Goal: Information Seeking & Learning: Check status

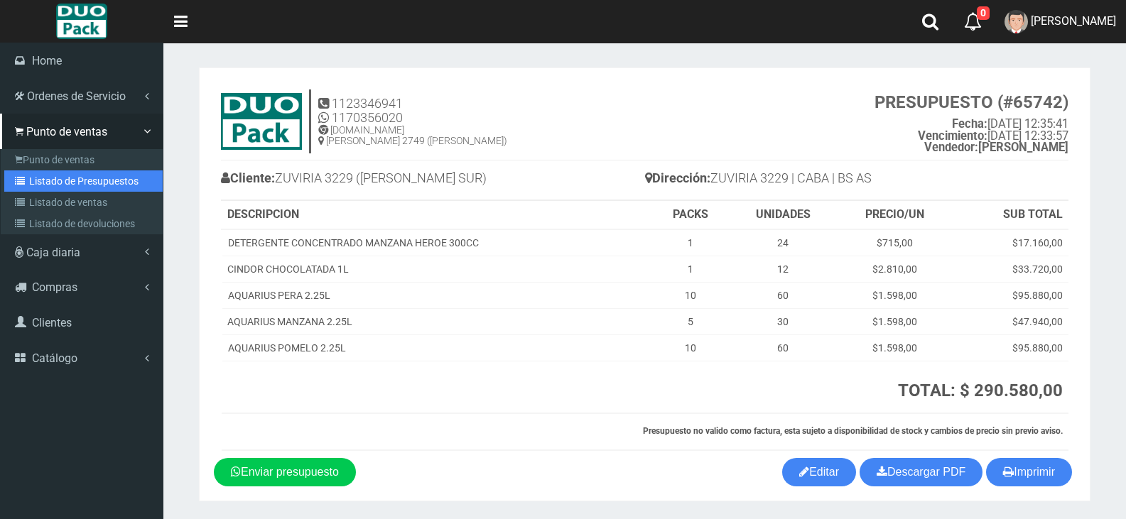
click at [25, 180] on icon at bounding box center [22, 181] width 14 height 10
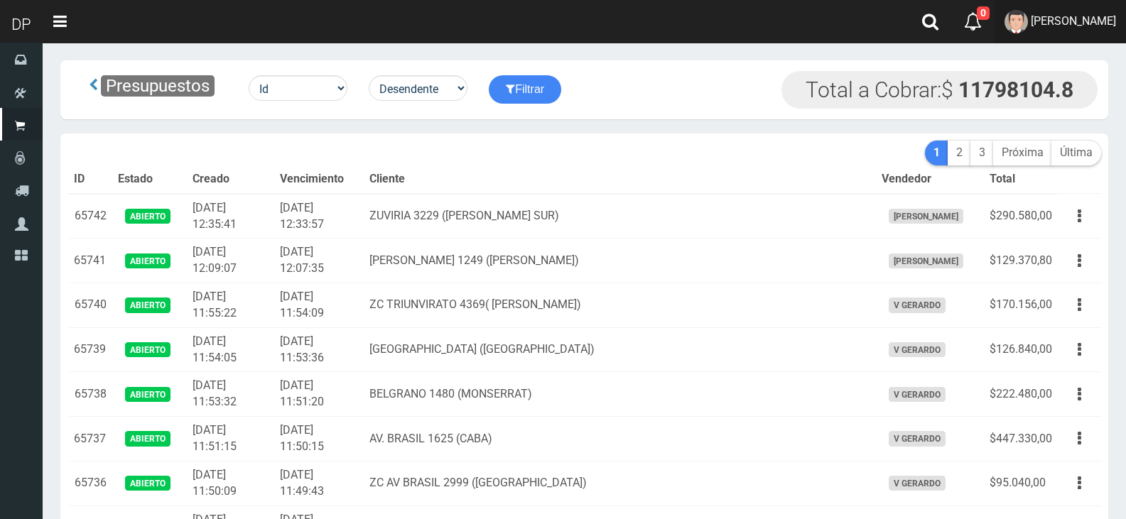
click at [1068, 31] on link "MARCELO AVALOS" at bounding box center [1059, 21] width 131 height 43
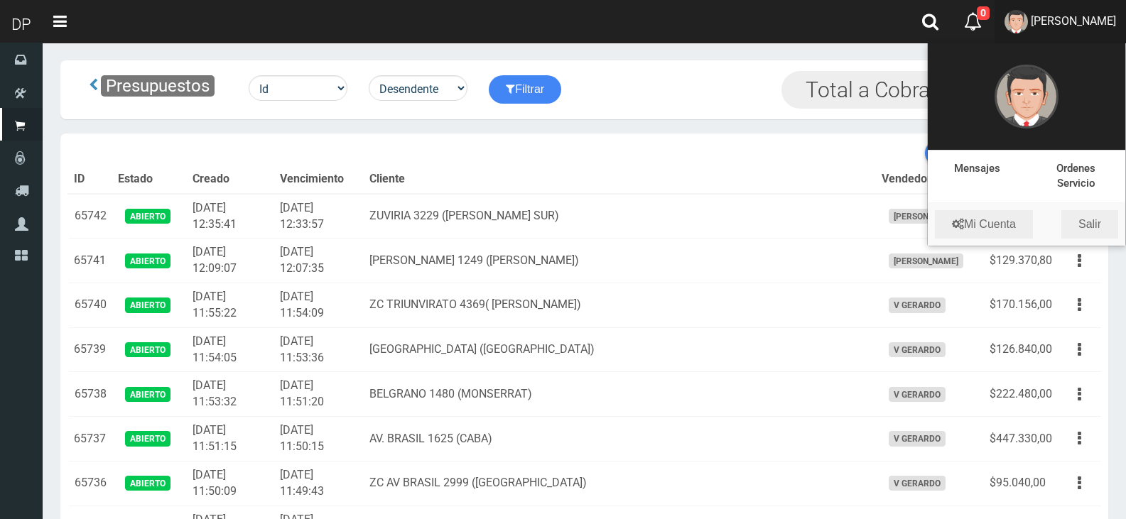
click at [1097, 243] on li "Mi Cuenta Salir" at bounding box center [1026, 224] width 197 height 43
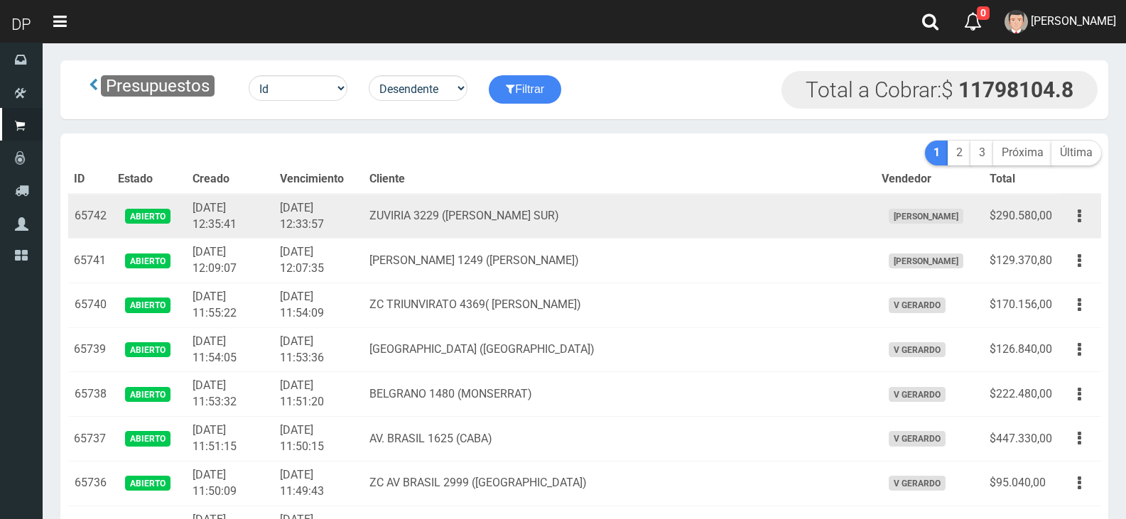
click at [1098, 228] on td "Editar Imprimir Eliminar" at bounding box center [1079, 216] width 43 height 45
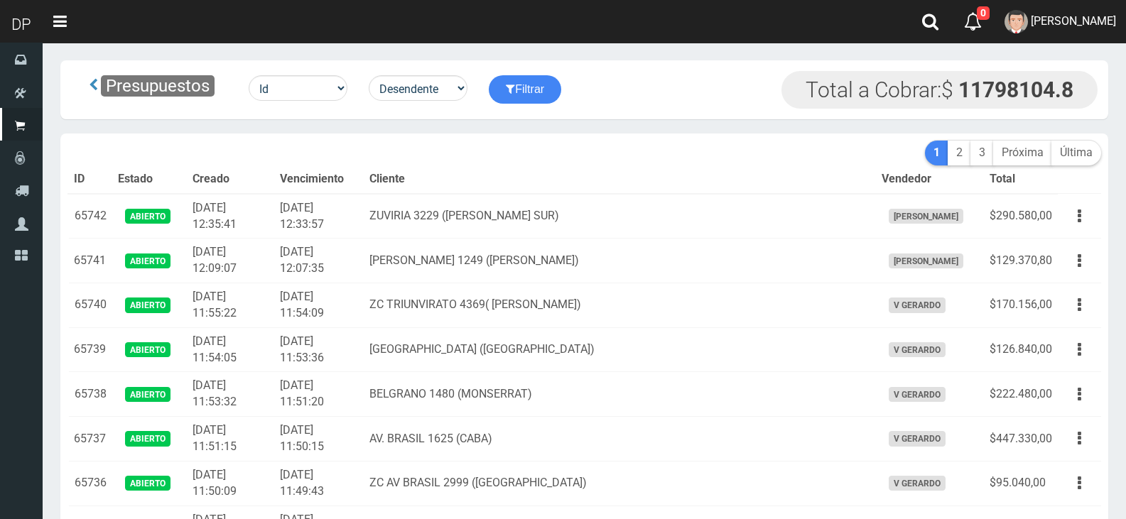
click at [1079, 31] on link "MARCELO AVALOS" at bounding box center [1059, 21] width 131 height 43
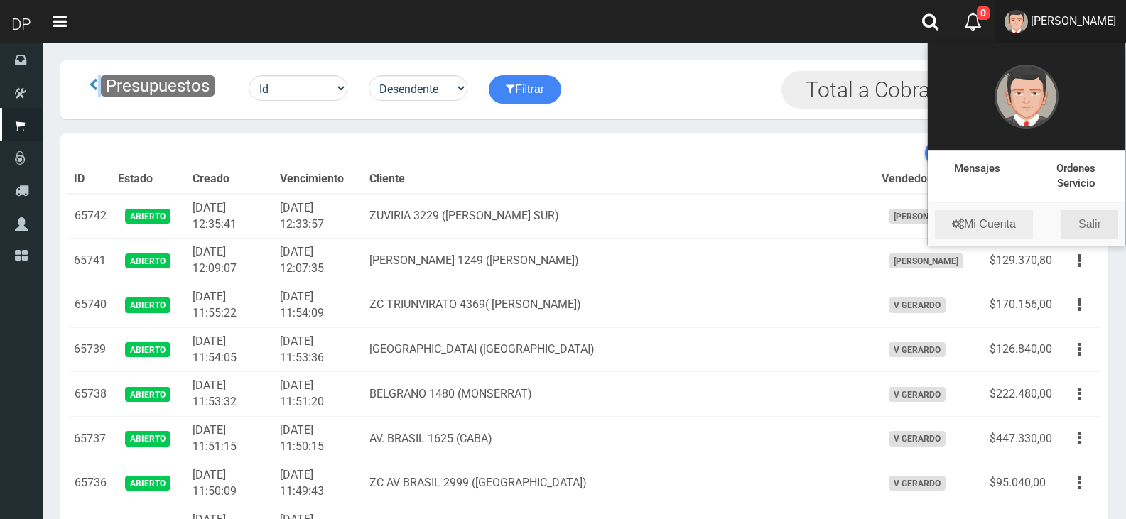
click at [1099, 221] on link "Salir" at bounding box center [1089, 224] width 57 height 28
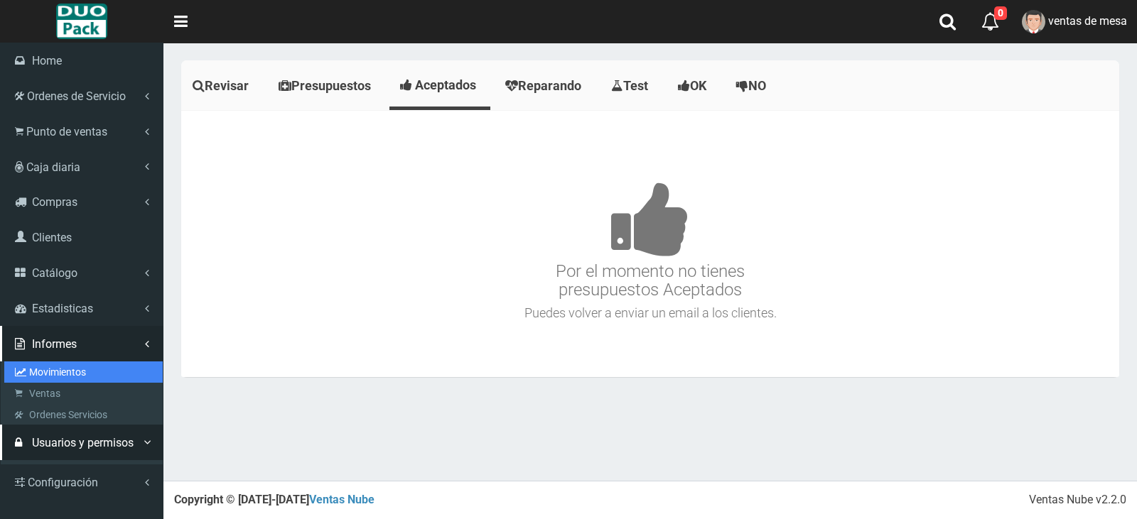
click at [92, 369] on link "Movimientos" at bounding box center [83, 372] width 158 height 21
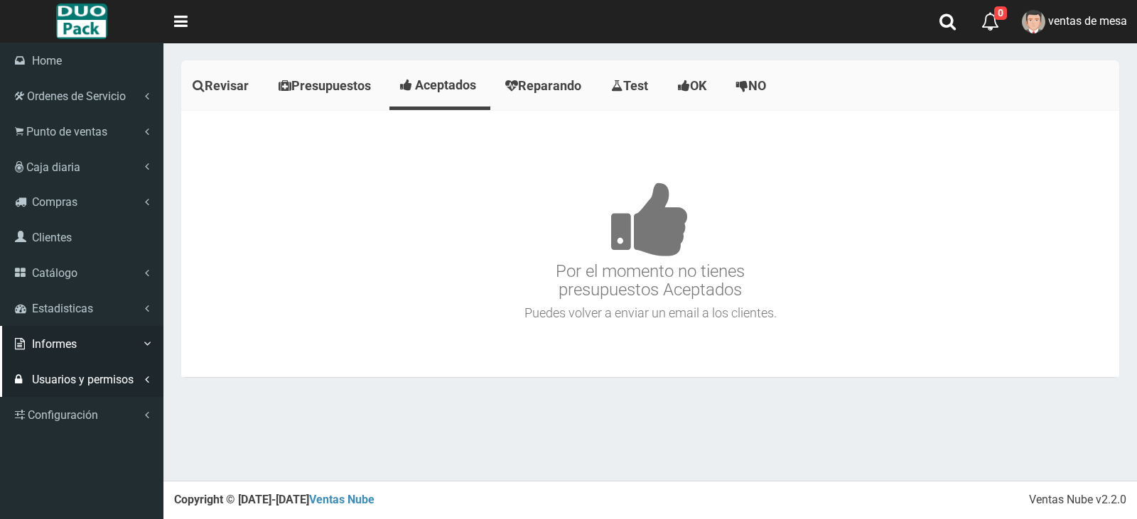
click at [92, 369] on ul "Home Ordenes de Servicio" at bounding box center [81, 238] width 163 height 390
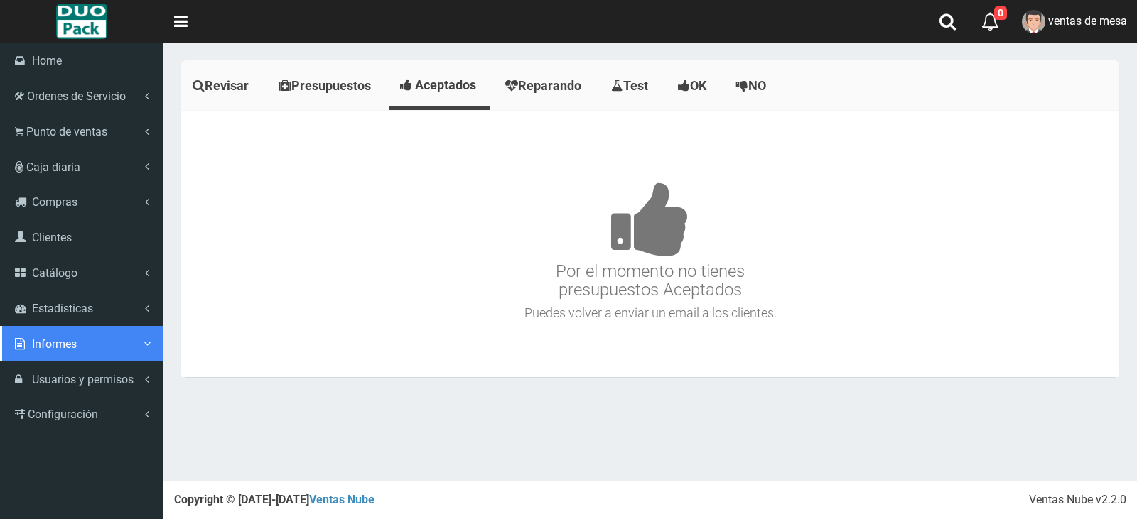
click at [94, 352] on link "Informes" at bounding box center [81, 344] width 163 height 36
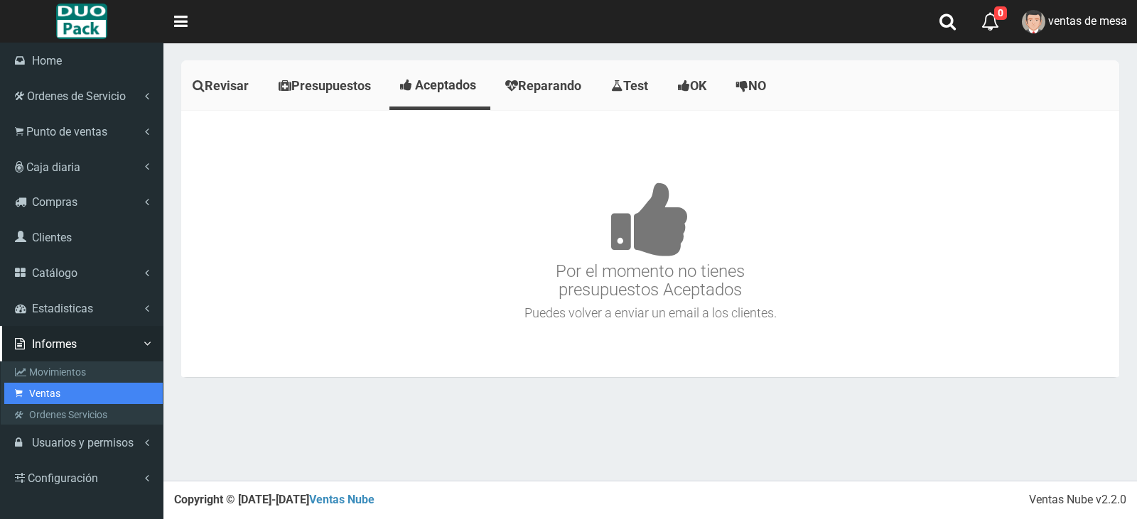
click at [86, 390] on link "Ventas" at bounding box center [83, 393] width 158 height 21
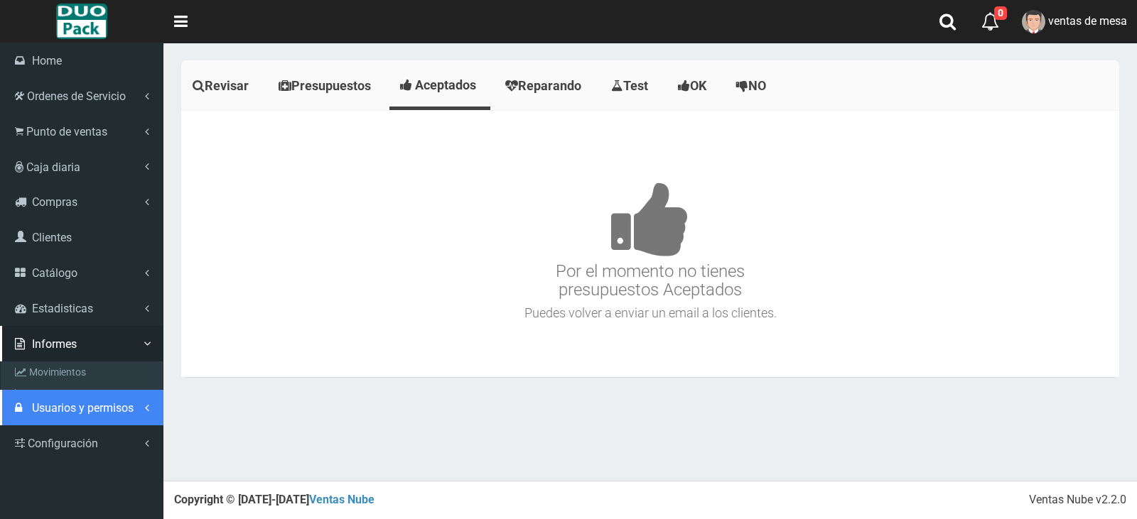
click at [86, 390] on link "Usuarios y permisos" at bounding box center [81, 408] width 163 height 36
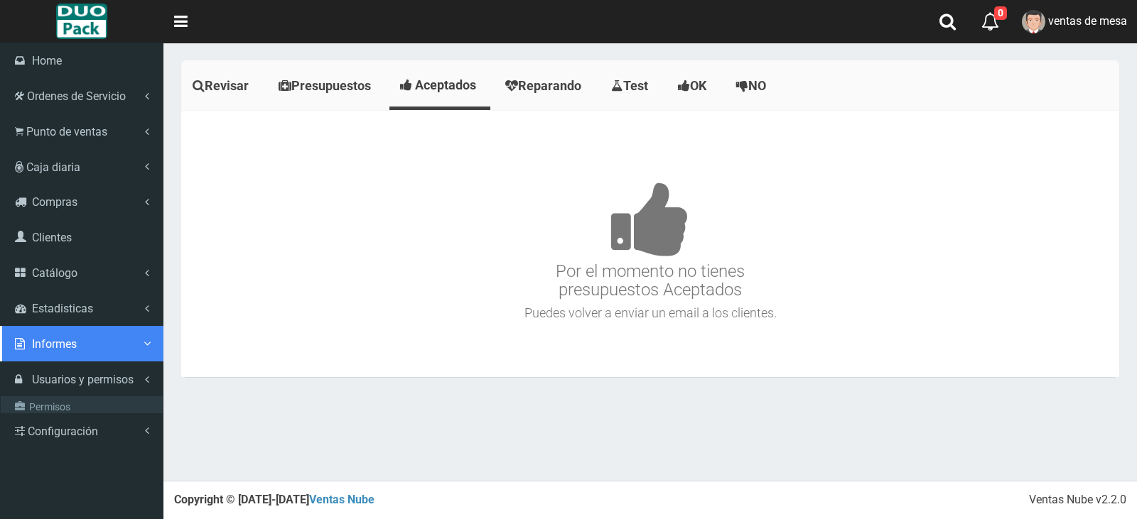
click at [95, 358] on link "Informes" at bounding box center [81, 344] width 163 height 36
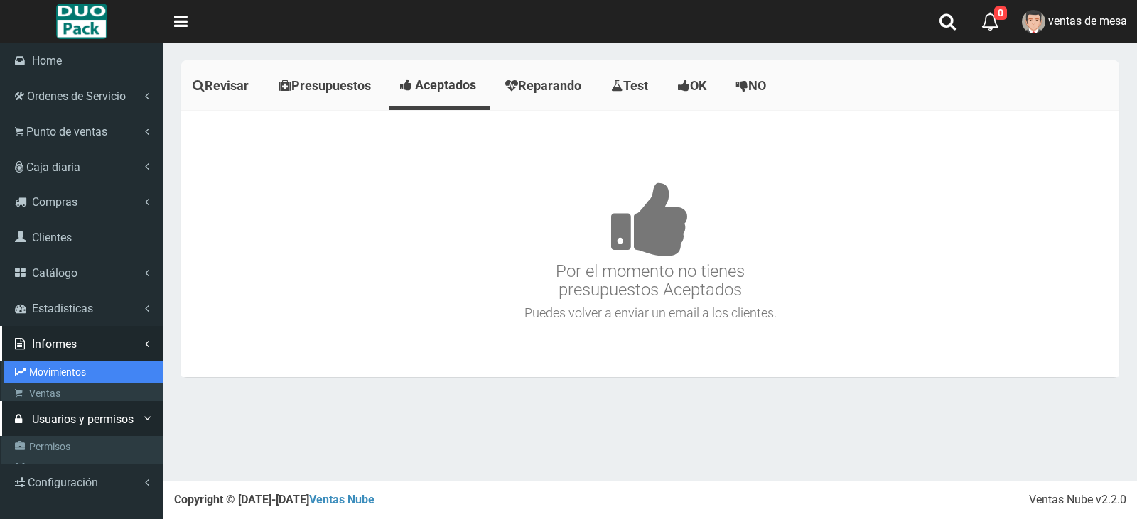
click at [93, 365] on link "Movimientos" at bounding box center [83, 372] width 158 height 21
click at [93, 367] on link "Movimientos" at bounding box center [83, 372] width 158 height 21
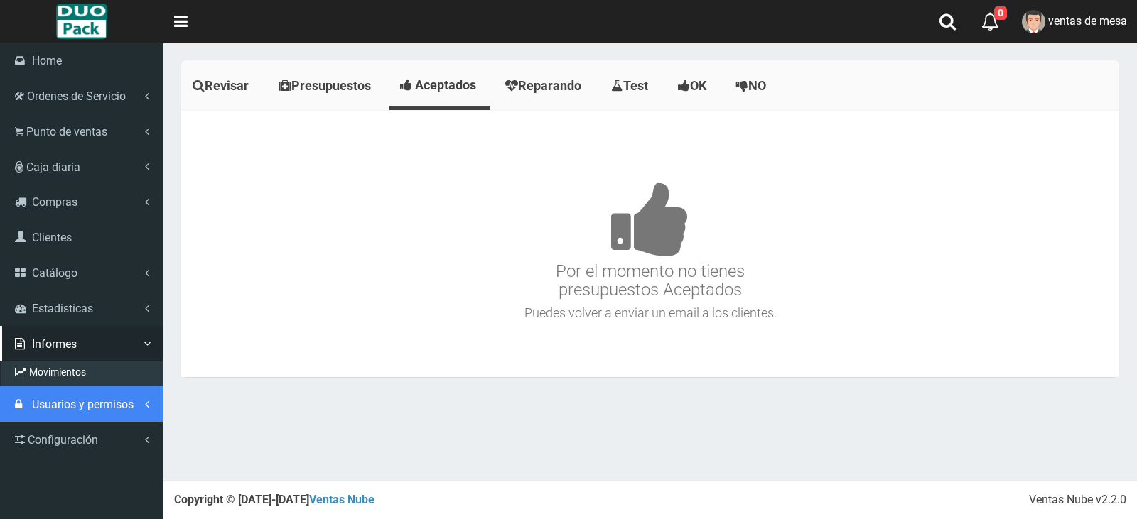
click at [91, 386] on link "Usuarios y permisos" at bounding box center [81, 404] width 163 height 36
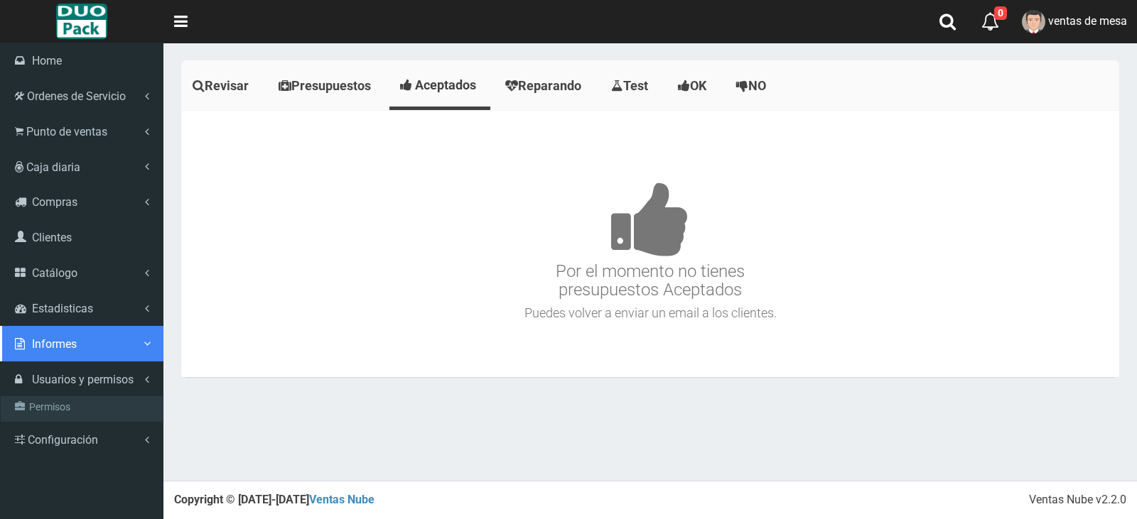
click at [94, 352] on link "Informes" at bounding box center [81, 344] width 163 height 36
click at [53, 354] on link "Informes" at bounding box center [81, 344] width 163 height 36
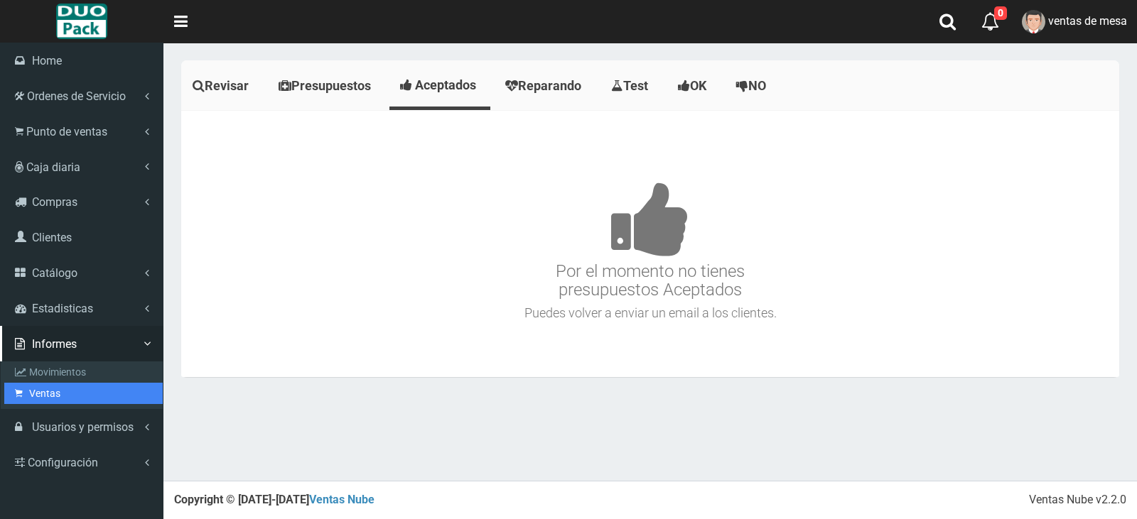
click at [49, 390] on link "Ventas" at bounding box center [83, 393] width 158 height 21
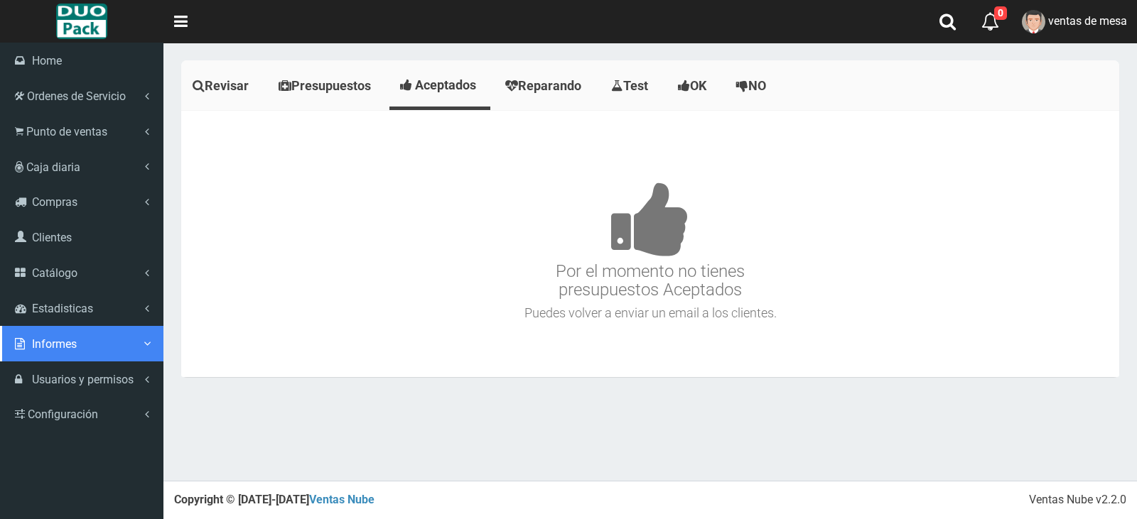
click at [66, 351] on link "Informes" at bounding box center [81, 344] width 163 height 36
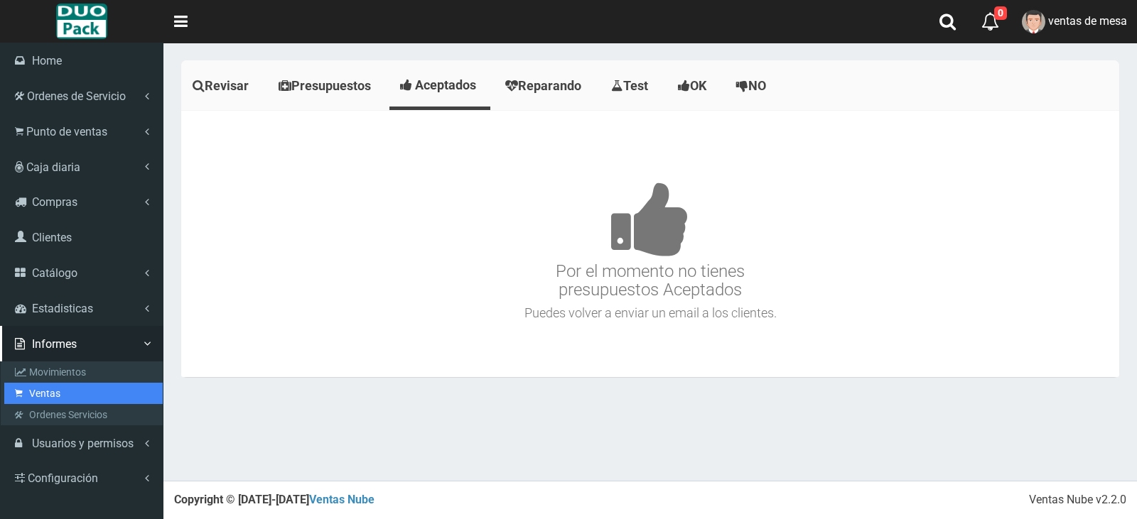
click at [38, 401] on link "Ventas" at bounding box center [83, 393] width 158 height 21
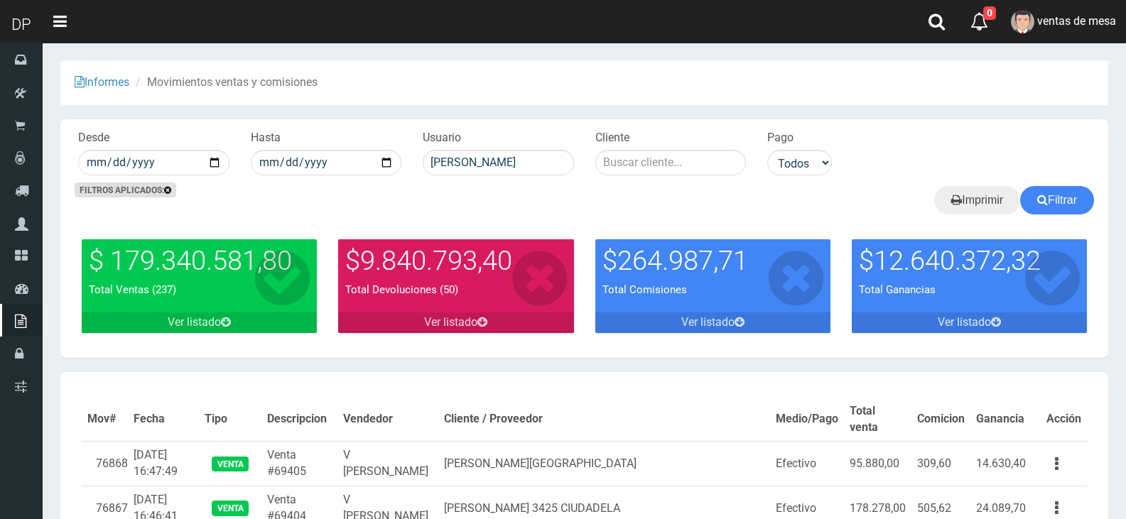
type input "Betiana Paola Casco"
click at [1020, 186] on button "Filtrar" at bounding box center [1057, 200] width 74 height 28
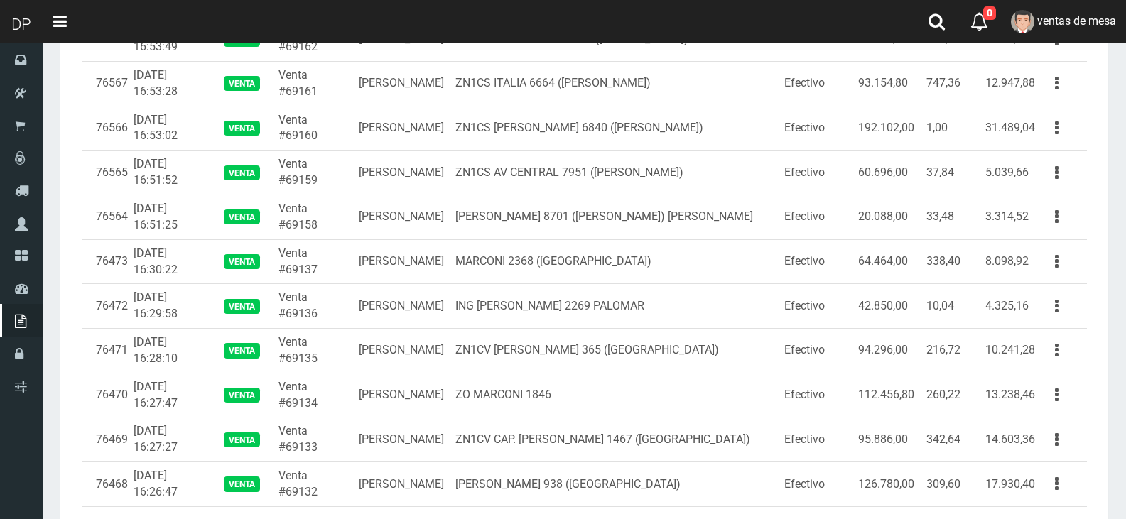
scroll to position [2258, 0]
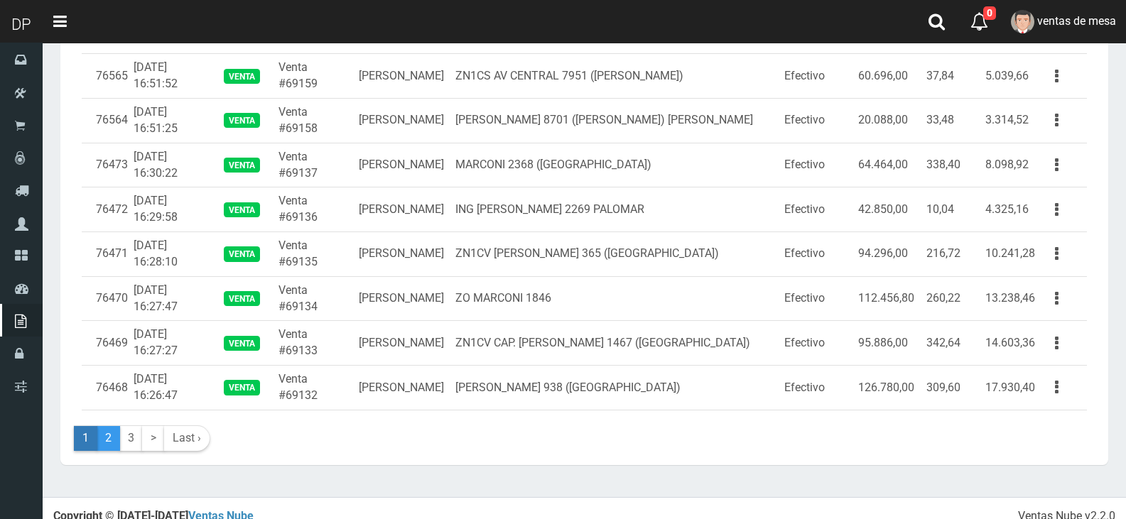
click at [102, 426] on link "2" at bounding box center [108, 438] width 23 height 25
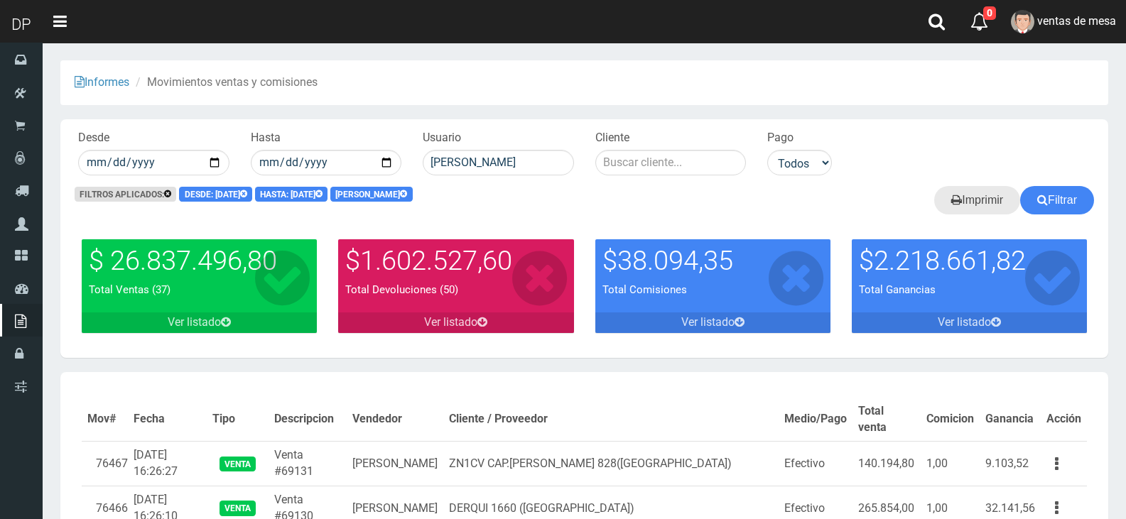
click at [953, 197] on icon at bounding box center [956, 200] width 11 height 20
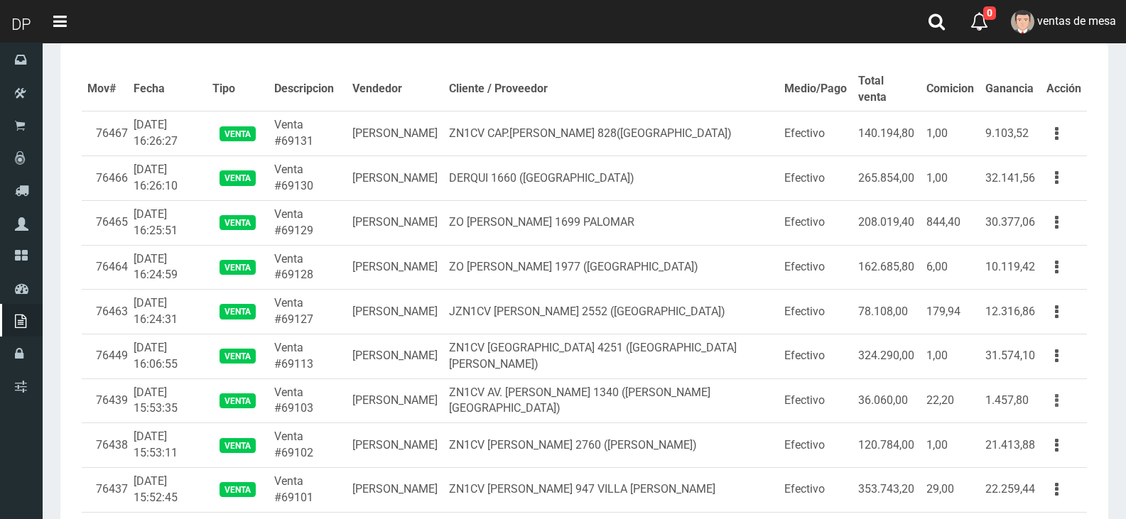
scroll to position [355, 0]
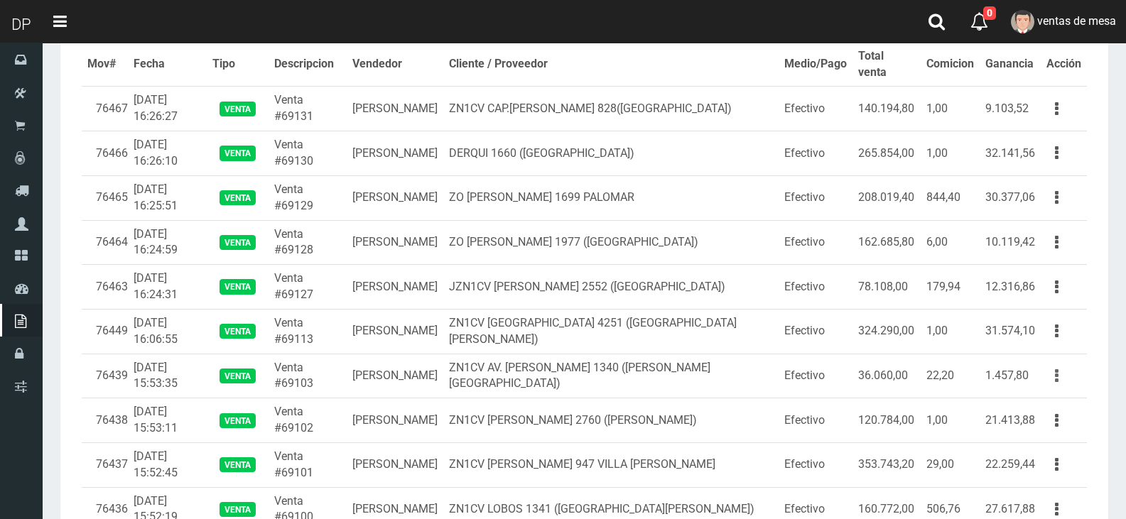
click at [1054, 368] on button "button" at bounding box center [1057, 376] width 32 height 25
click at [766, 322] on td "ZN1CV REPUBLICA DEL LIBANO 4251 (VILLA LYNCH)" at bounding box center [610, 331] width 335 height 45
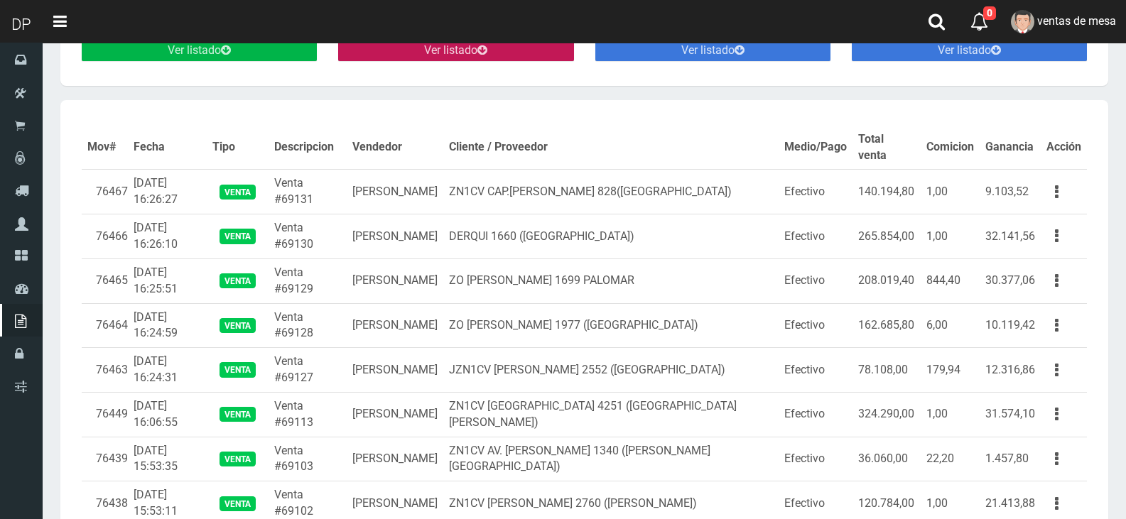
scroll to position [0, 0]
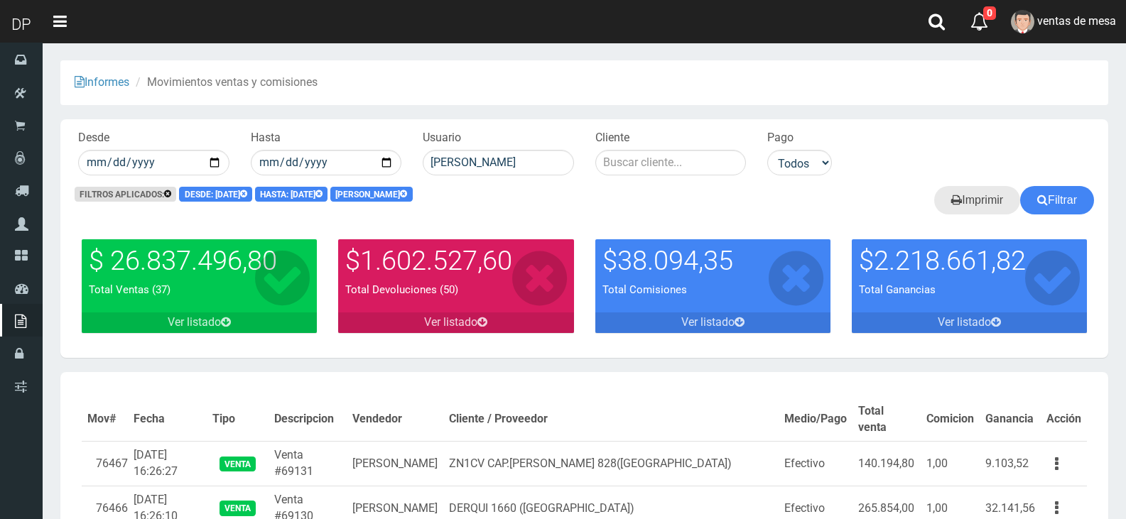
click at [998, 208] on link "Imprimir" at bounding box center [977, 200] width 86 height 28
click at [433, 152] on input "Betiana Paola Casco" at bounding box center [498, 163] width 151 height 26
click at [440, 158] on input "Betiana Paola Casco" at bounding box center [498, 163] width 151 height 26
drag, startPoint x: 440, startPoint y: 158, endPoint x: 449, endPoint y: 162, distance: 9.9
click at [442, 161] on input "Betiana Paola Casco" at bounding box center [498, 163] width 151 height 26
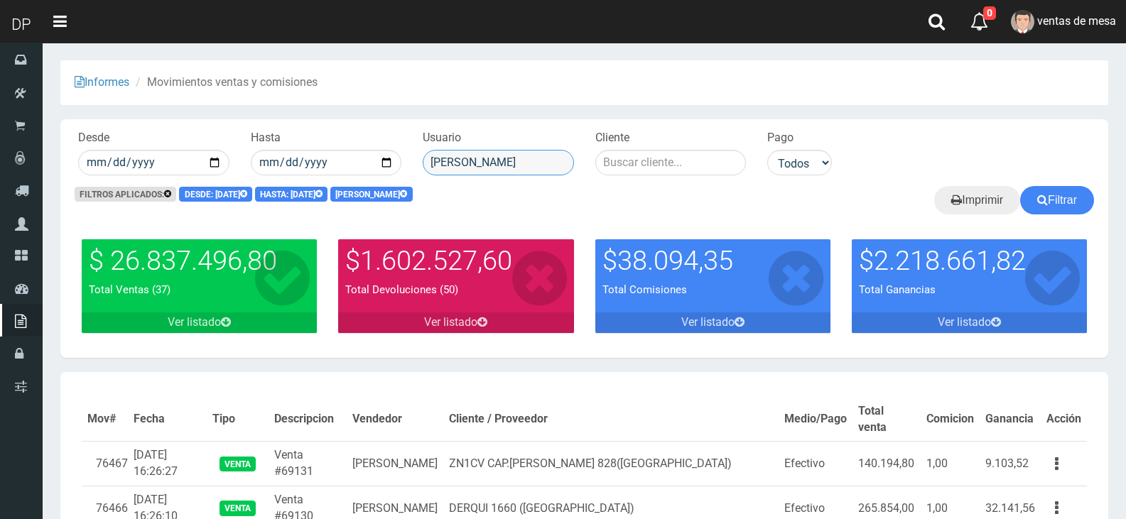
click at [449, 162] on input "Betiana Paola Casco" at bounding box center [498, 163] width 151 height 26
click at [448, 161] on input "Betiana Paola Casco" at bounding box center [498, 163] width 151 height 26
click at [447, 161] on input "Betiana Paola Casco" at bounding box center [498, 163] width 151 height 26
click at [445, 153] on input "BetGRiana Paola Casco" at bounding box center [498, 163] width 151 height 26
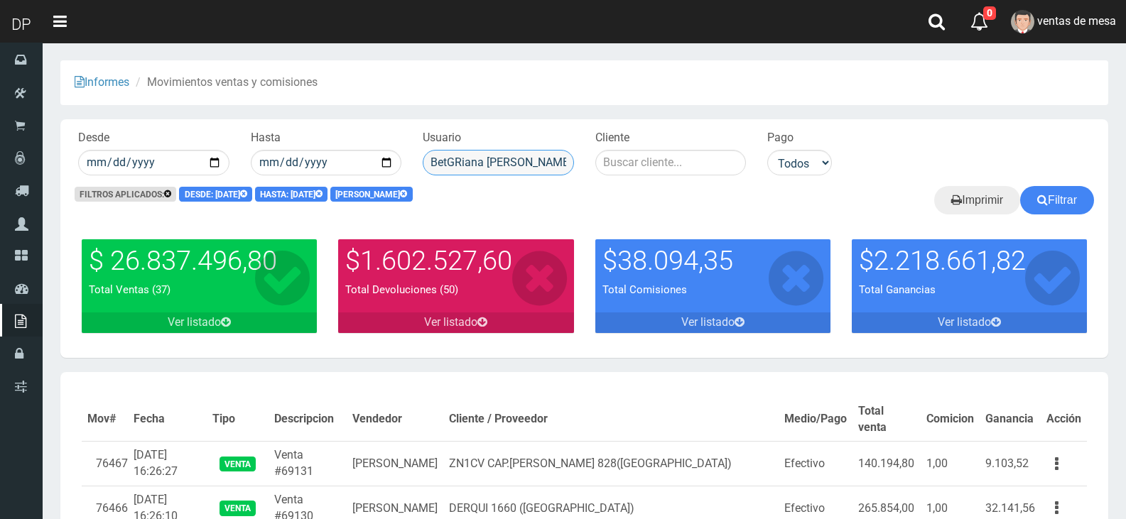
click at [445, 153] on input "BetGRiana Paola Casco" at bounding box center [498, 163] width 151 height 26
click at [533, 190] on div "V [PERSON_NAME]" at bounding box center [501, 185] width 157 height 21
type input "V [PERSON_NAME]"
click at [1058, 193] on button "Filtrar" at bounding box center [1057, 200] width 74 height 28
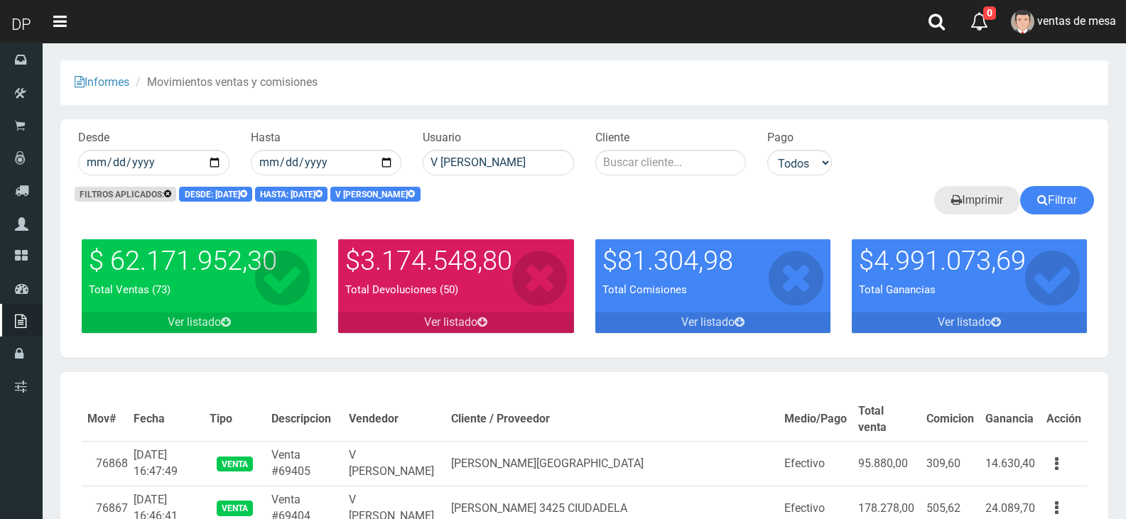
click at [956, 204] on link "Imprimir" at bounding box center [977, 200] width 86 height 28
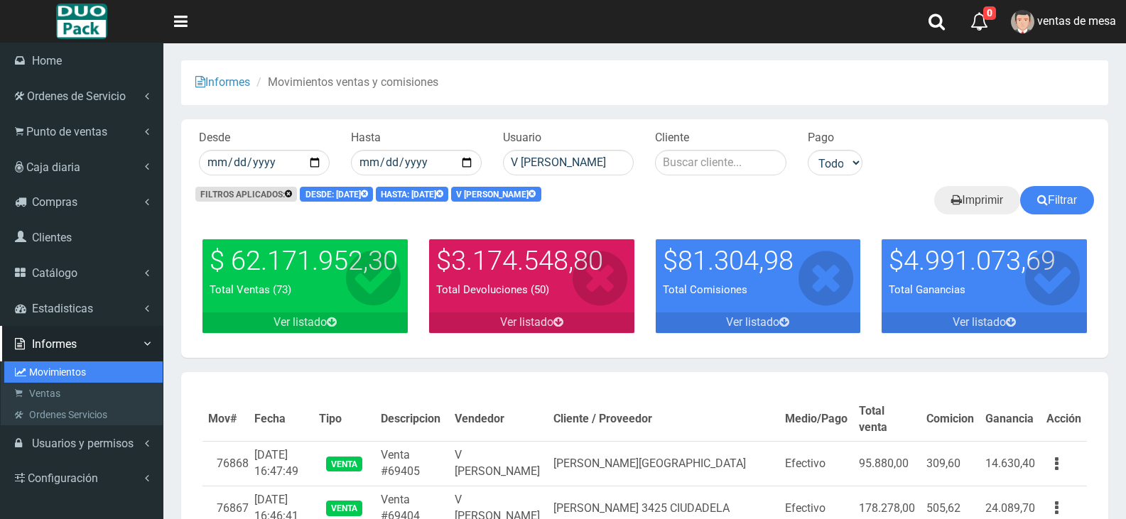
click at [82, 375] on link "Movimientos" at bounding box center [83, 372] width 158 height 21
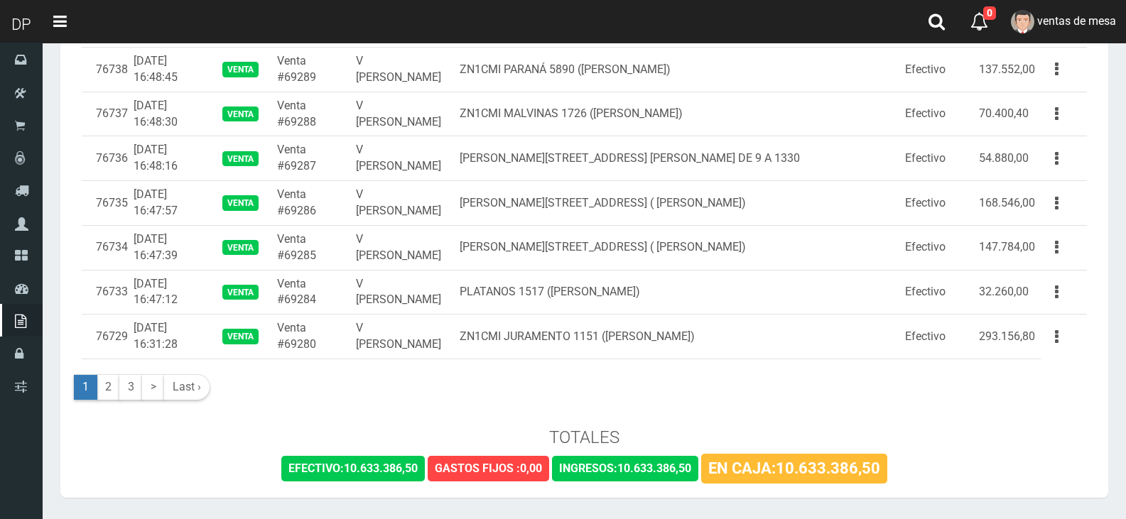
scroll to position [2213, 0]
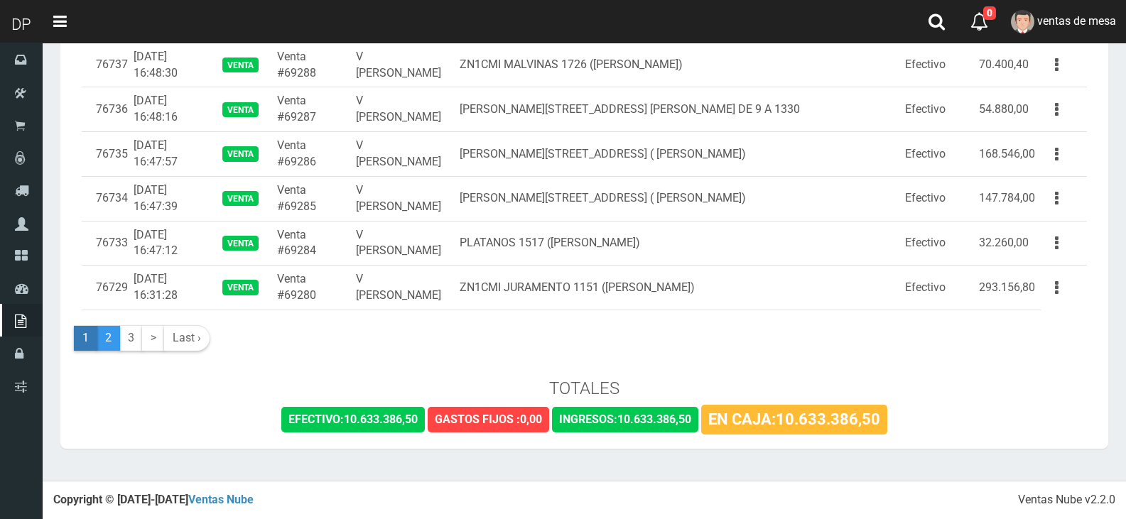
click at [114, 337] on link "2" at bounding box center [108, 338] width 23 height 25
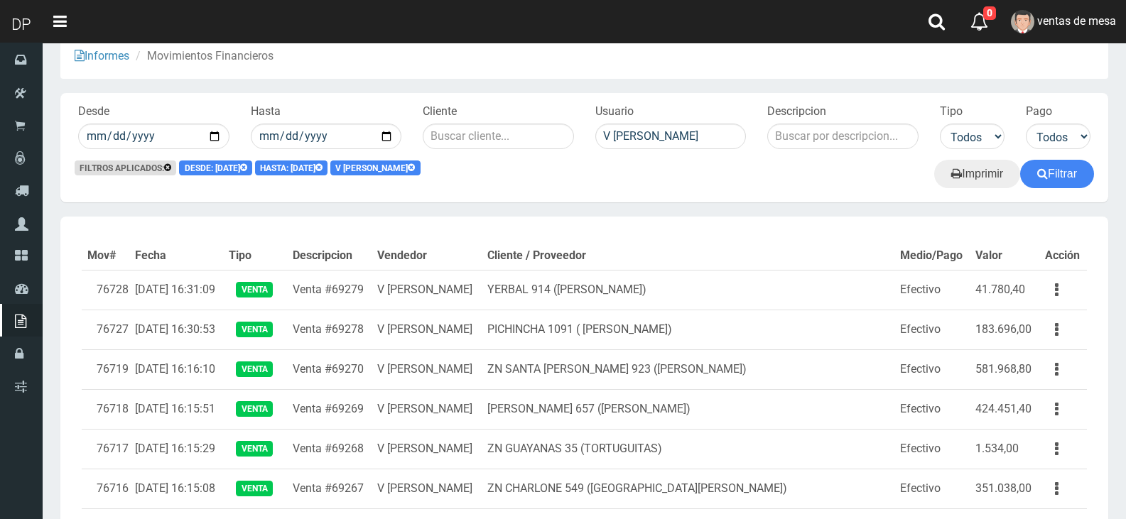
scroll to position [71, 0]
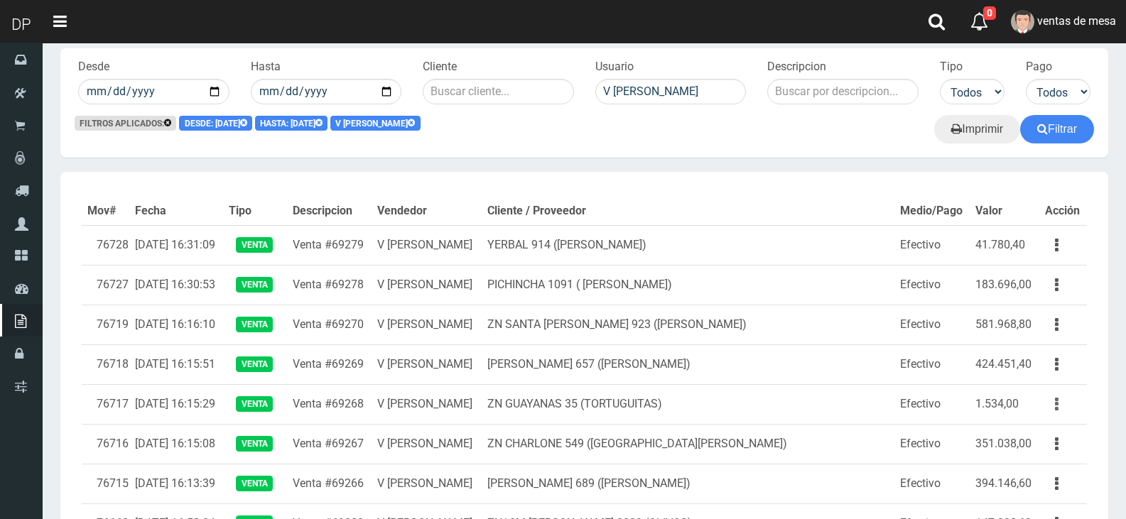
click at [1061, 406] on button "button" at bounding box center [1057, 404] width 32 height 25
click at [788, 389] on td "ZN GUAYANAS 35 (TORTUGUITAS)" at bounding box center [688, 404] width 413 height 40
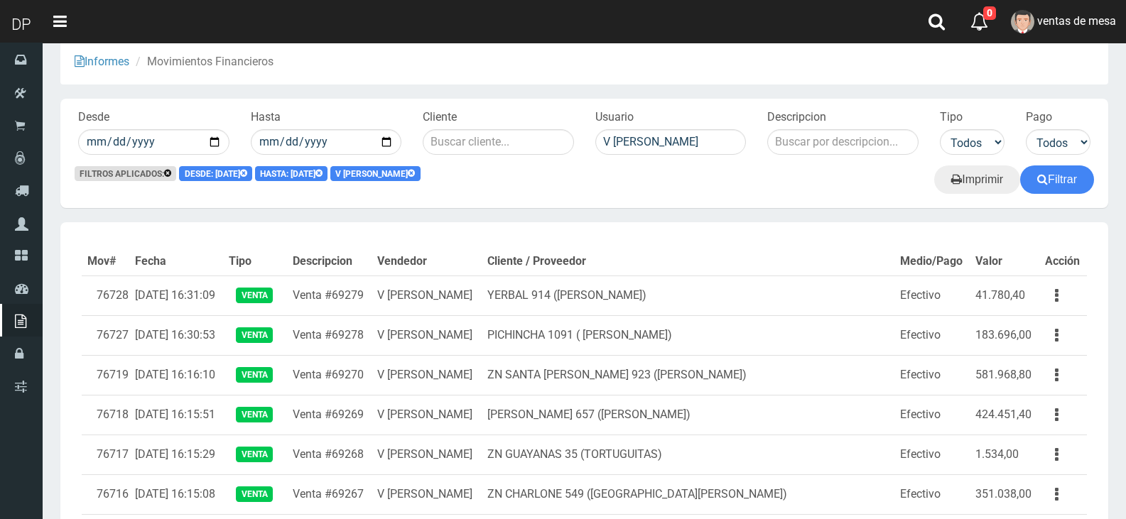
scroll to position [0, 0]
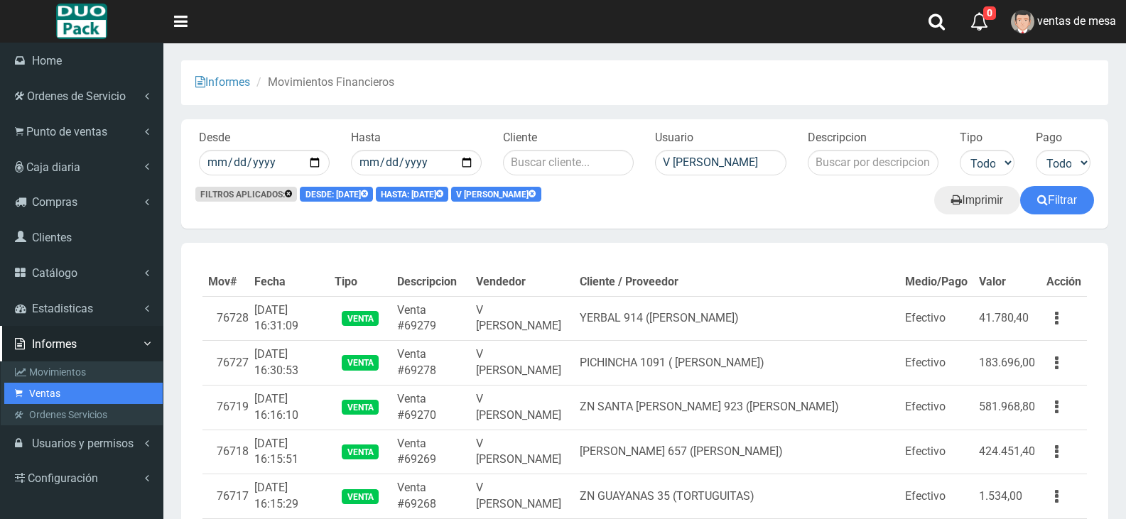
click at [88, 389] on link "Ventas" at bounding box center [83, 393] width 158 height 21
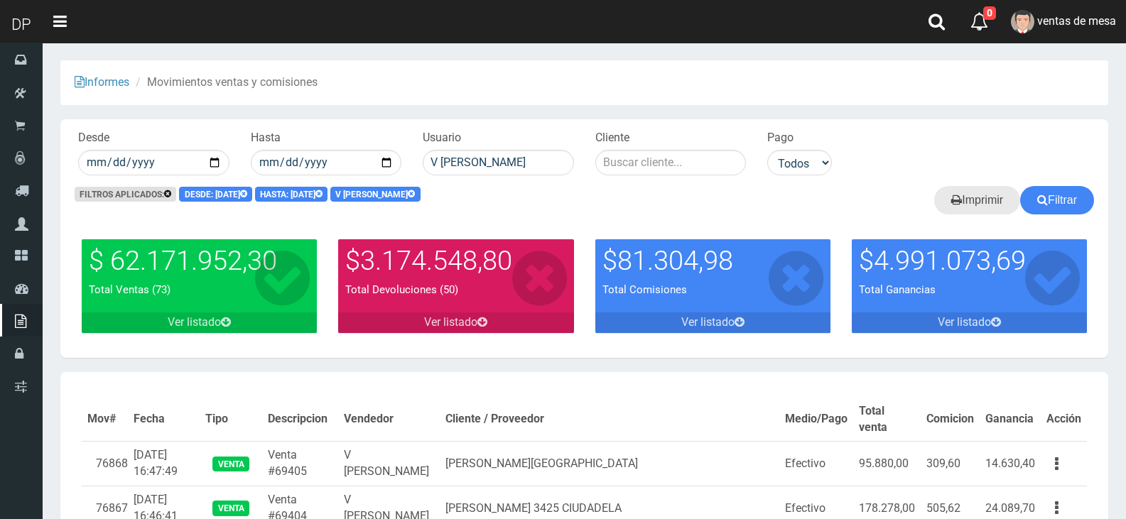
click at [1002, 194] on link "Imprimir" at bounding box center [977, 200] width 86 height 28
